Goal: Task Accomplishment & Management: Manage account settings

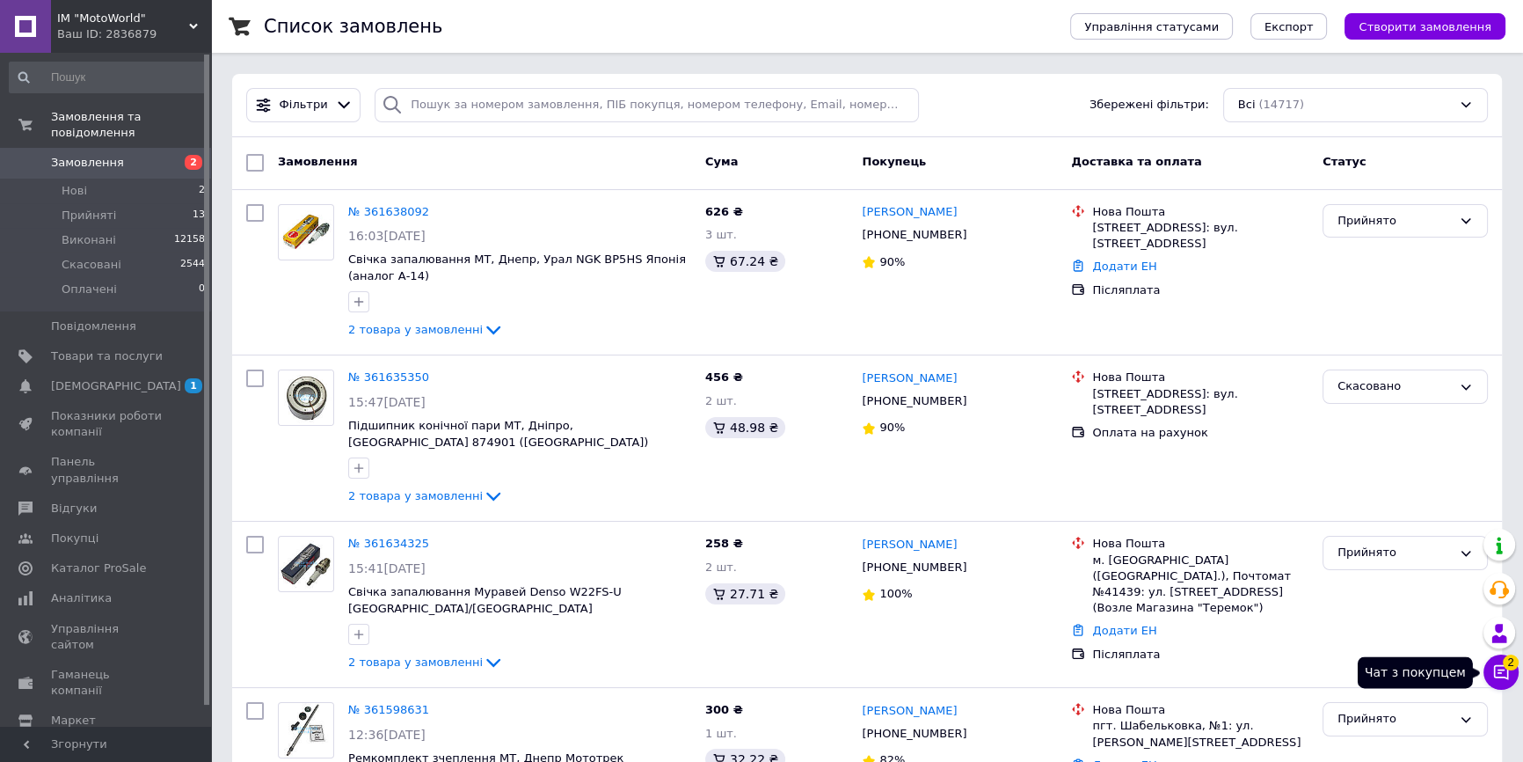
click at [1508, 665] on span "2" at bounding box center [1511, 662] width 16 height 16
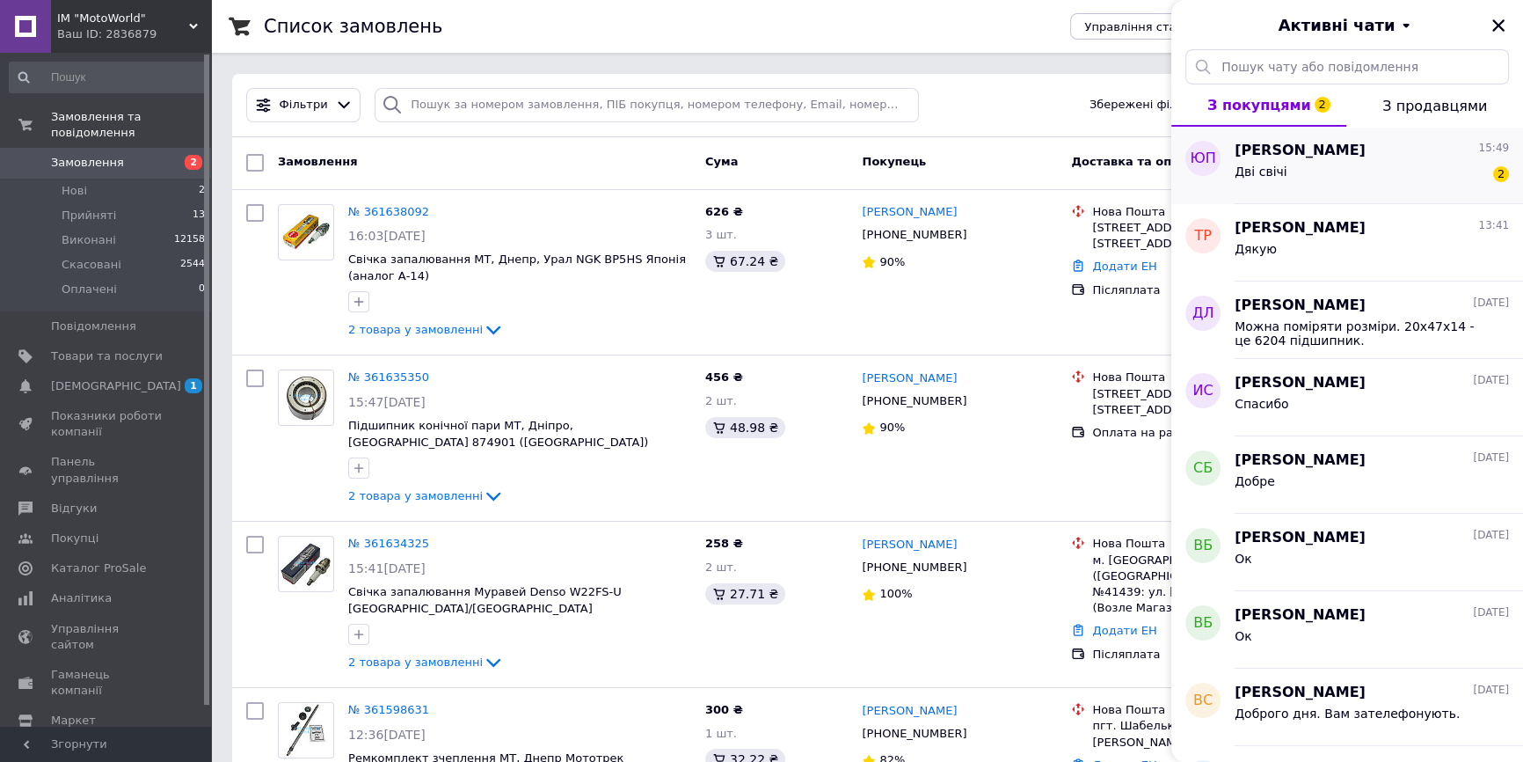
click at [1297, 157] on span "[PERSON_NAME]" at bounding box center [1300, 151] width 131 height 20
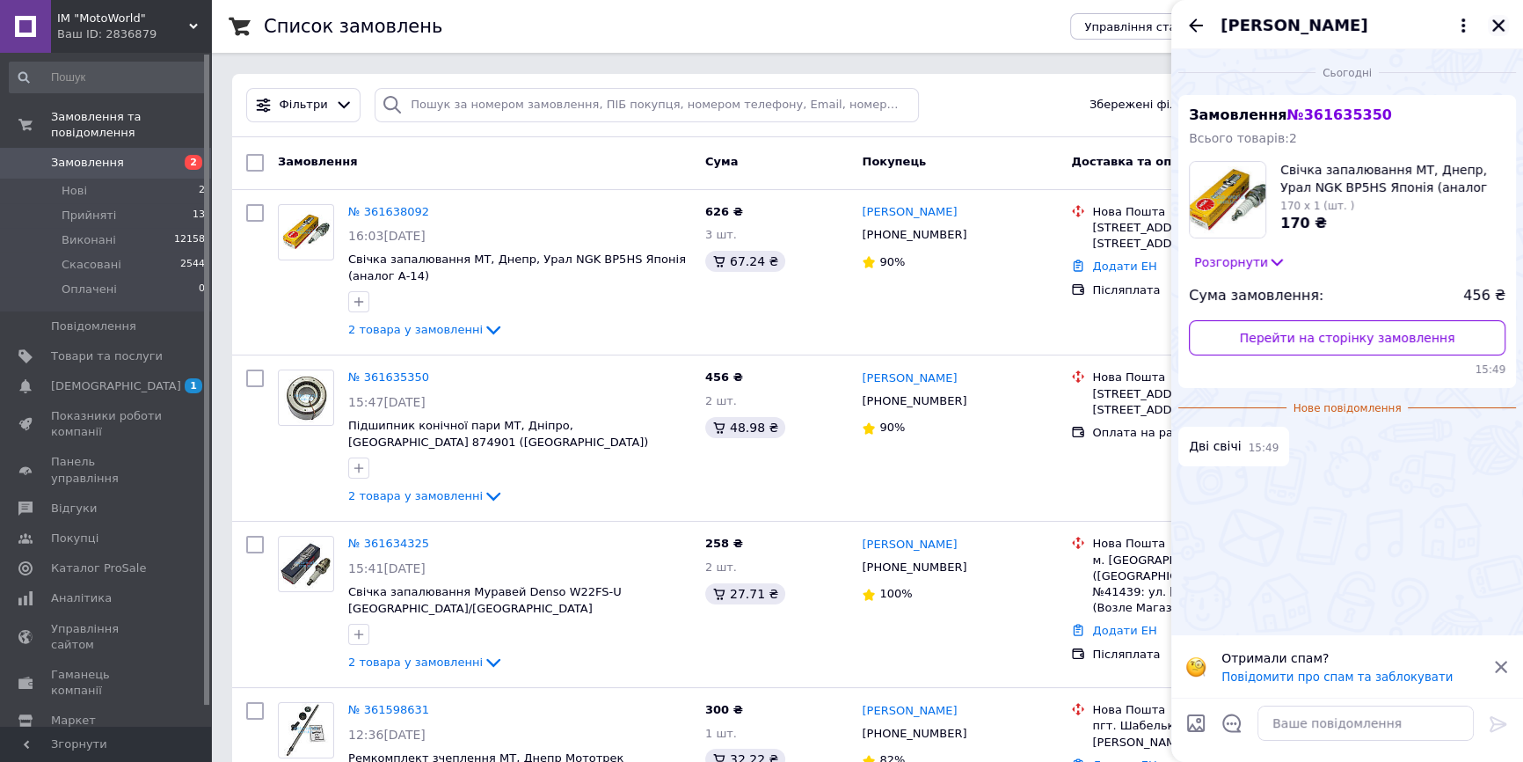
click at [1498, 26] on icon "Закрити" at bounding box center [1498, 25] width 12 height 12
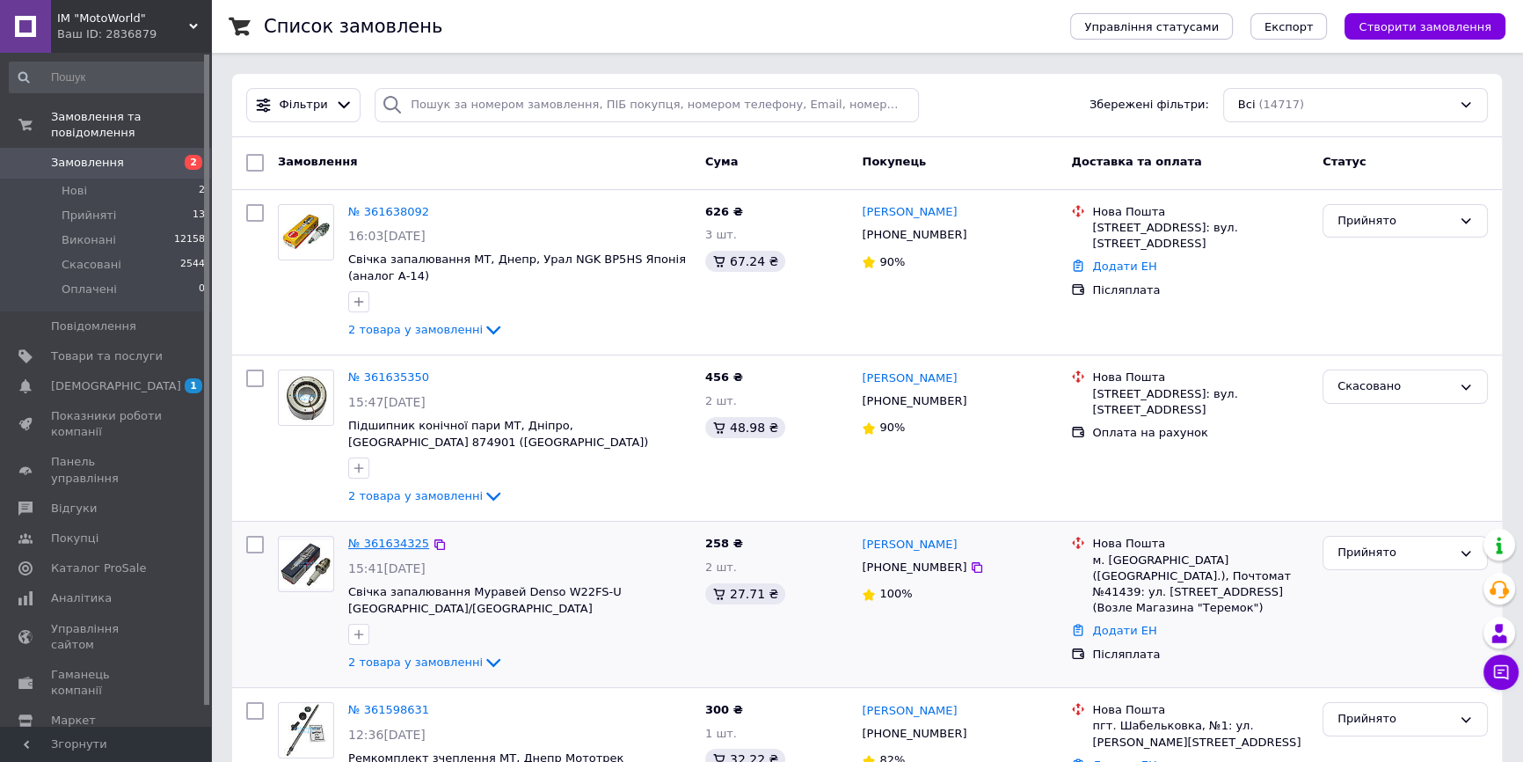
click at [412, 536] on link "№ 361634325" at bounding box center [388, 542] width 81 height 13
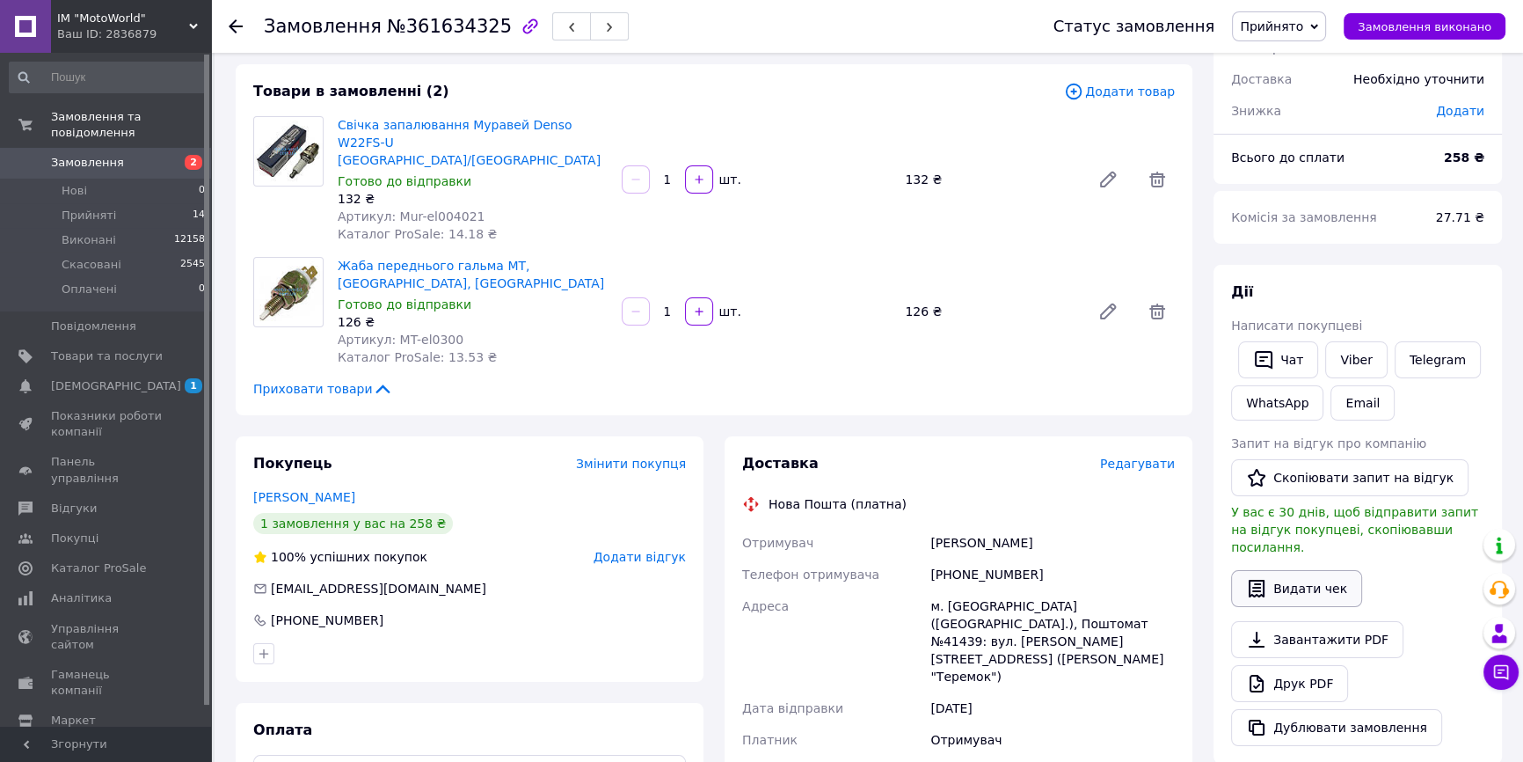
scroll to position [159, 0]
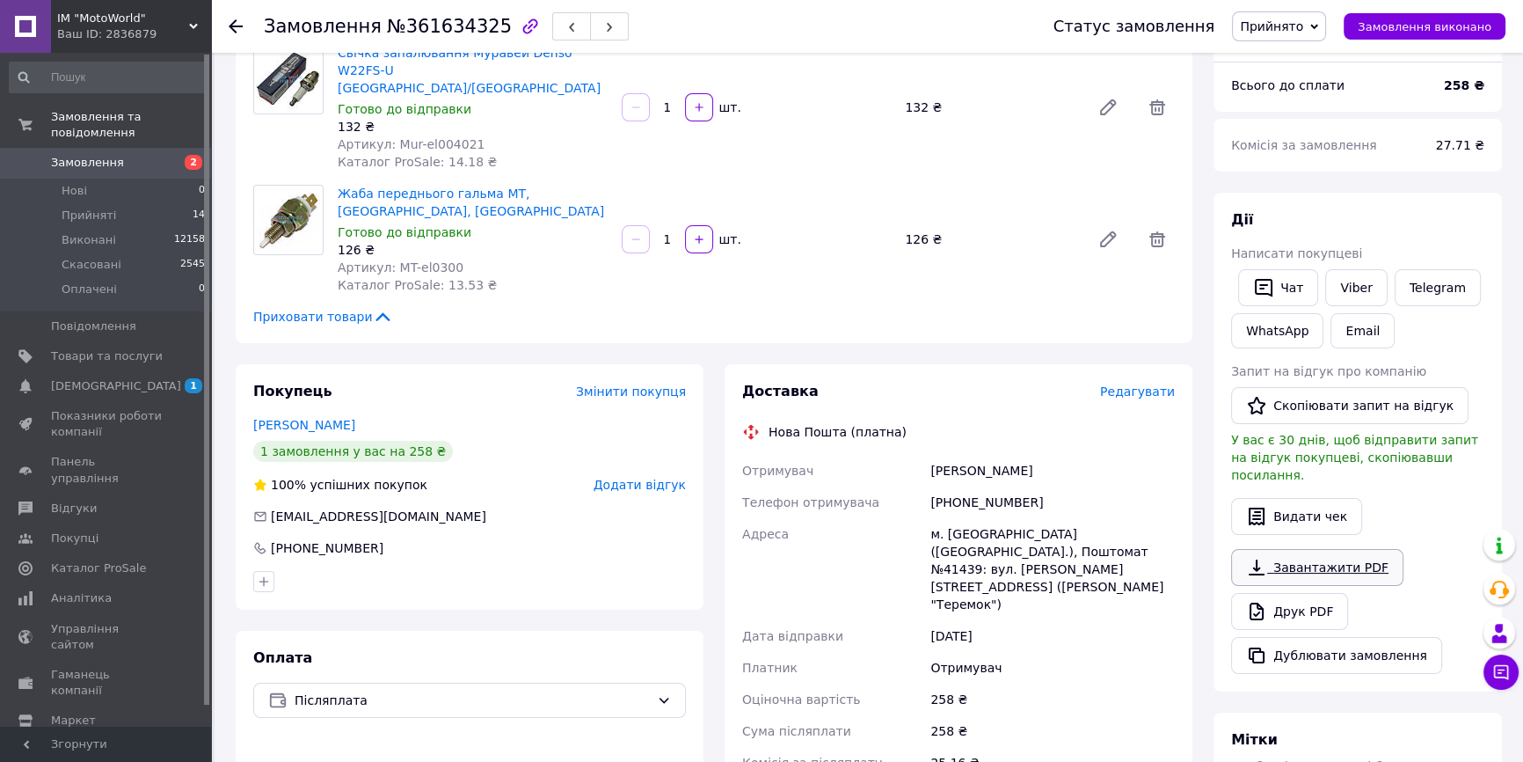
click at [1352, 555] on link "Завантажити PDF" at bounding box center [1317, 567] width 172 height 37
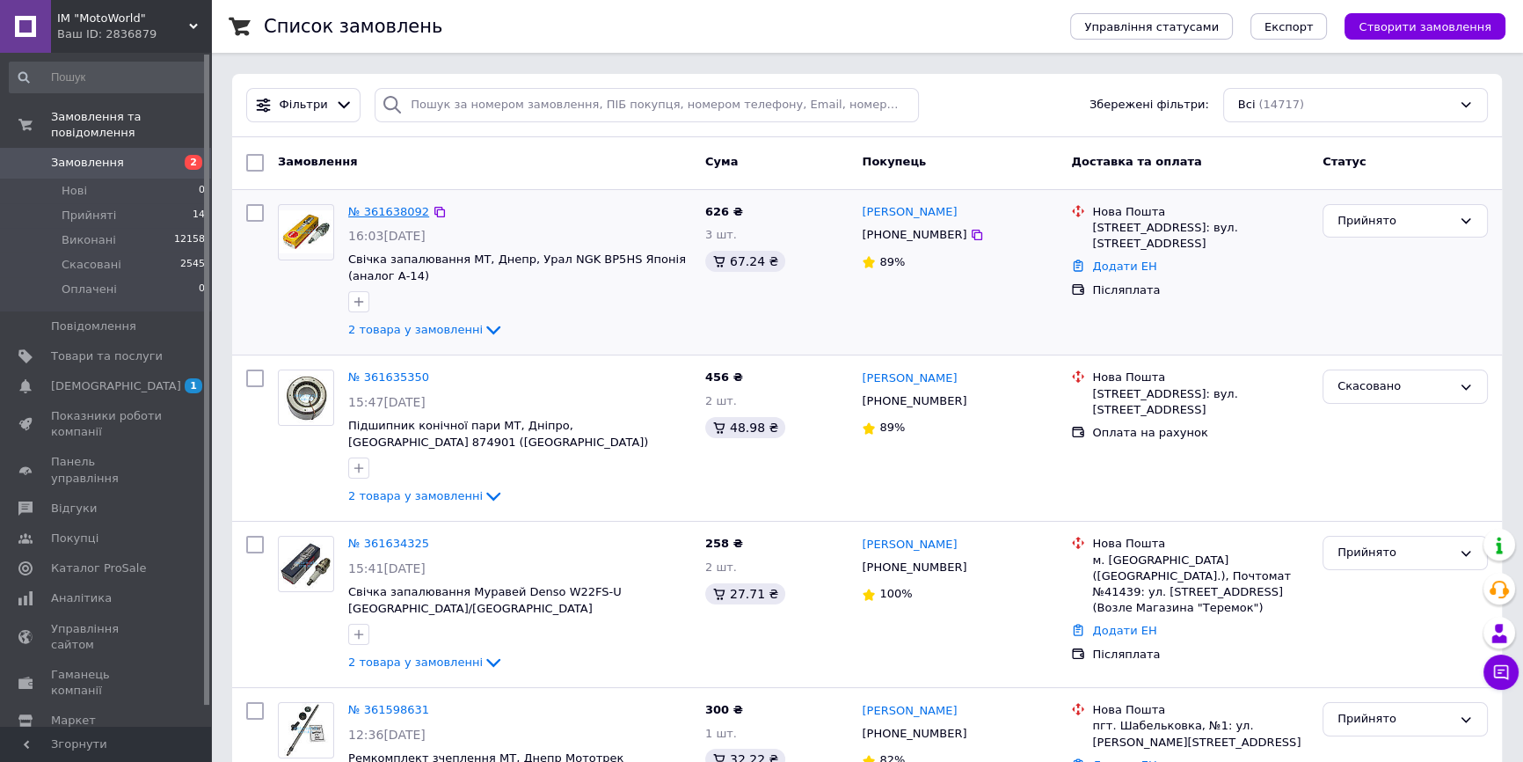
click at [392, 206] on link "№ 361638092" at bounding box center [388, 211] width 81 height 13
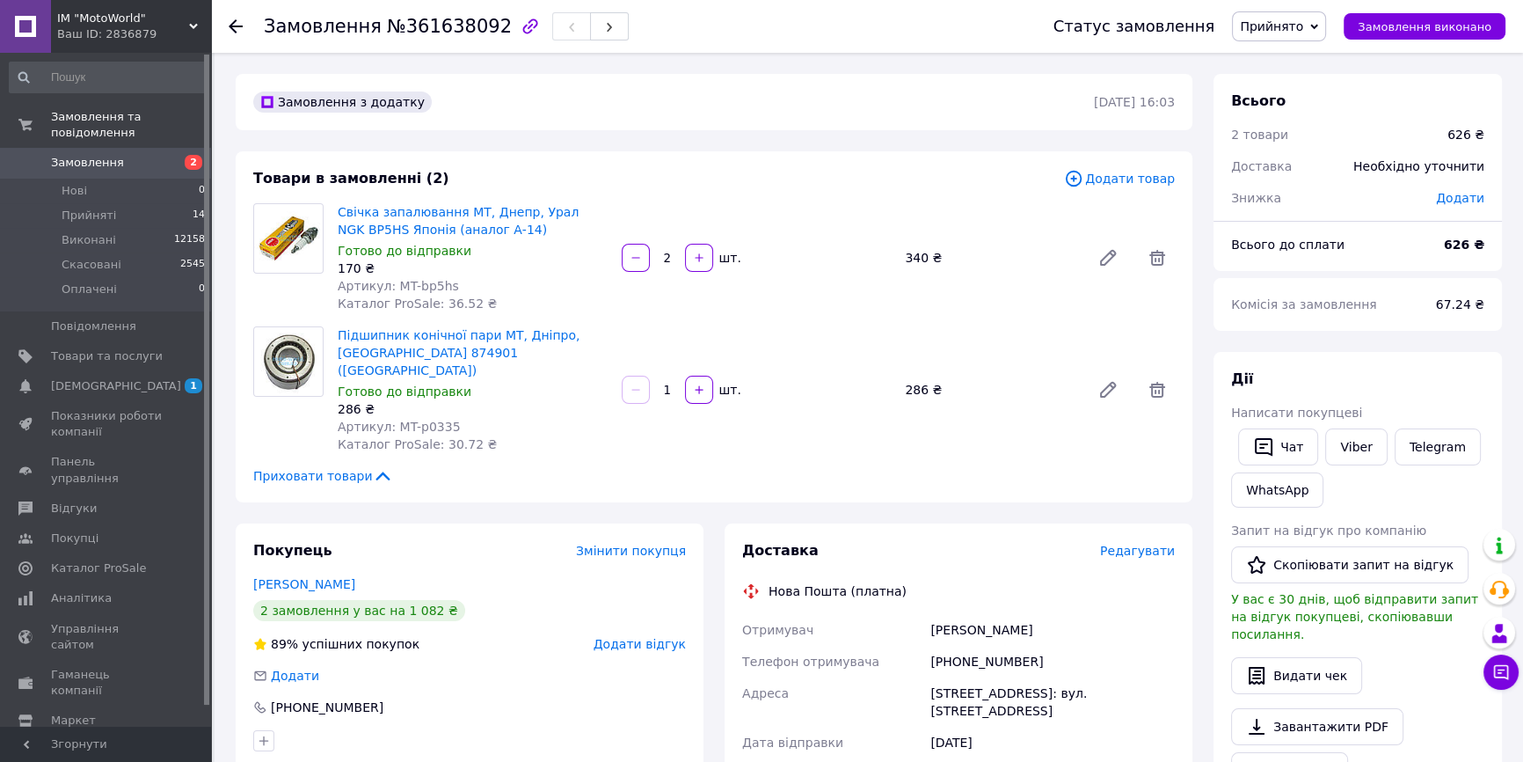
scroll to position [79, 0]
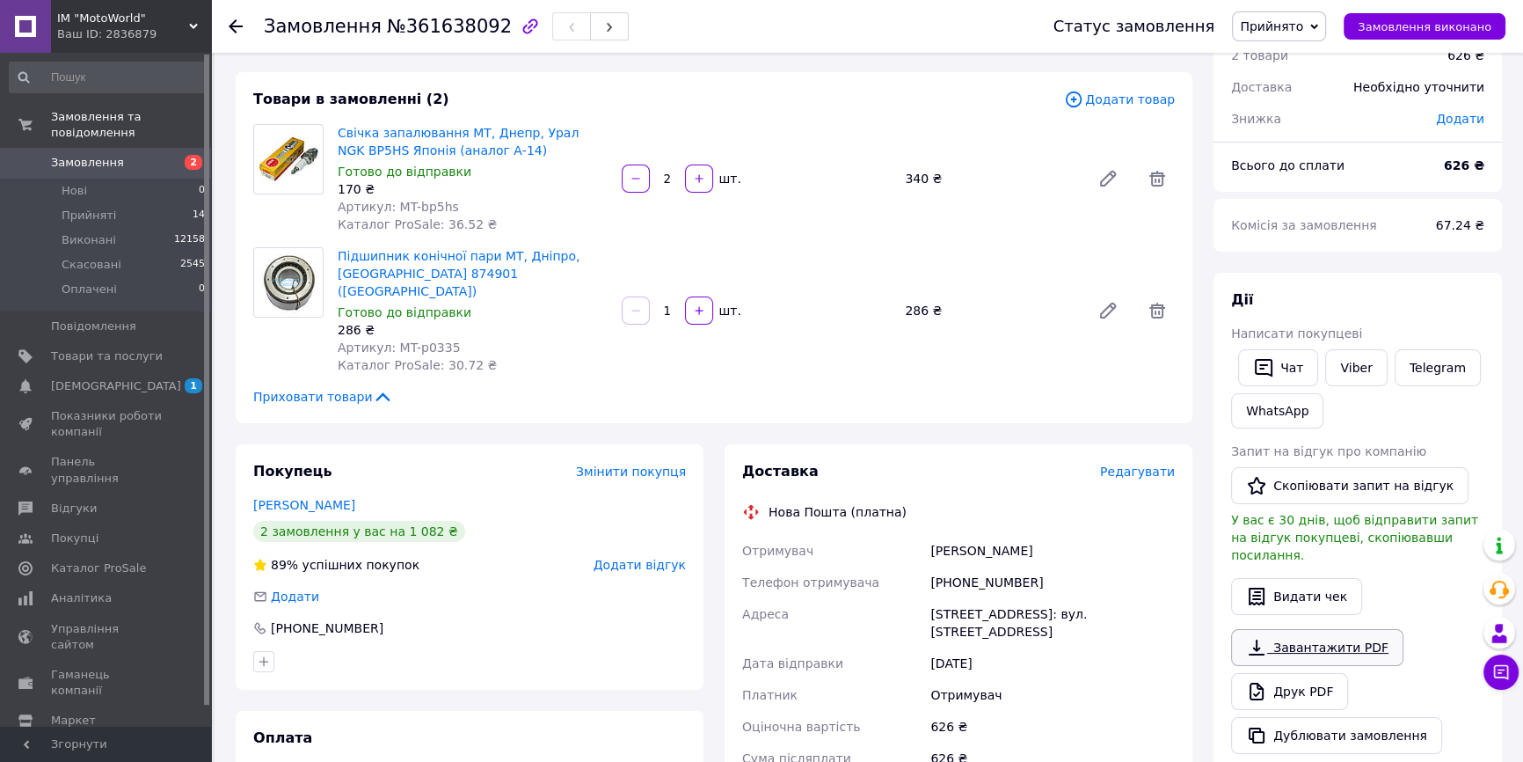
click at [1359, 630] on link "Завантажити PDF" at bounding box center [1317, 647] width 172 height 37
click at [105, 378] on span "[DEMOGRAPHIC_DATA]" at bounding box center [116, 386] width 130 height 16
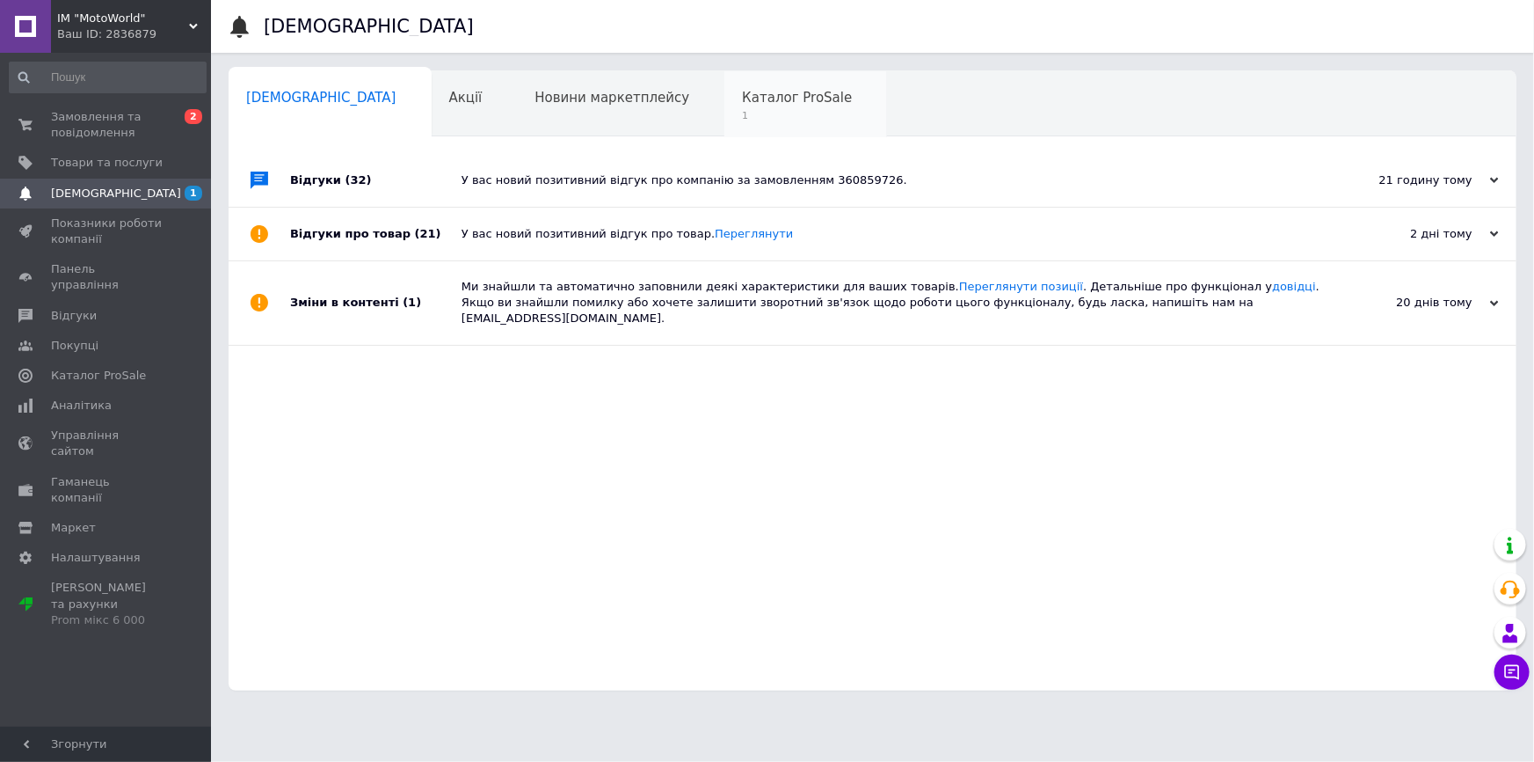
click at [725, 128] on div "Каталог ProSale 1" at bounding box center [806, 104] width 163 height 67
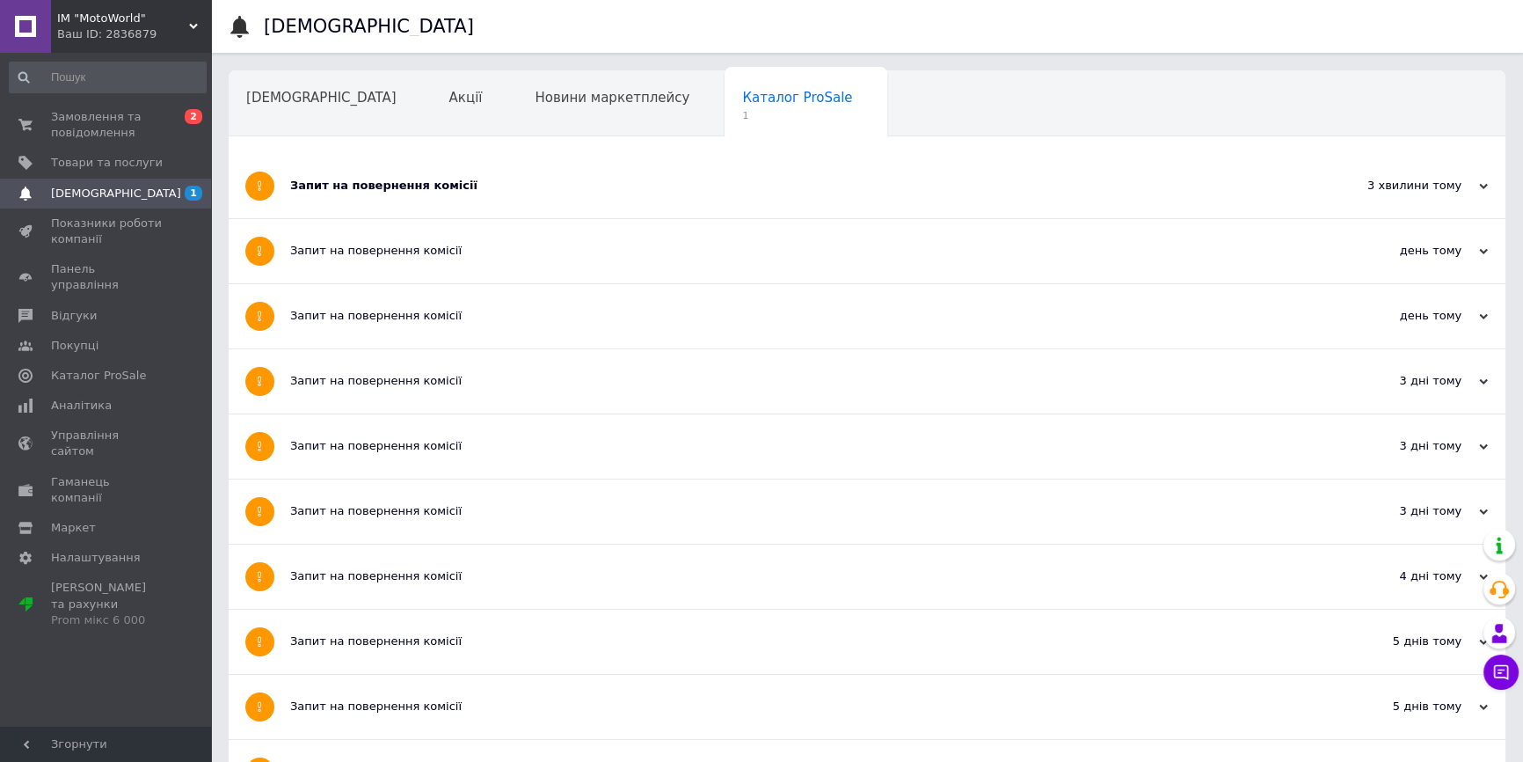
click at [433, 198] on div "Запит на повернення комісії" at bounding box center [801, 186] width 1022 height 64
